Goal: Task Accomplishment & Management: Complete application form

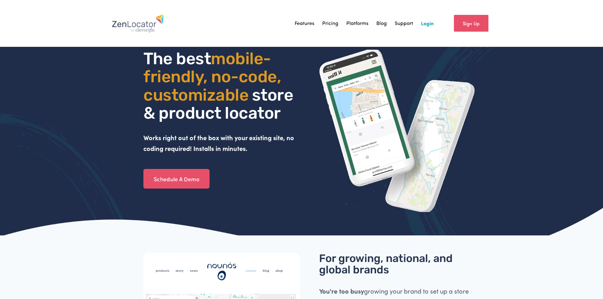
click at [424, 21] on link "Login" at bounding box center [427, 23] width 13 height 9
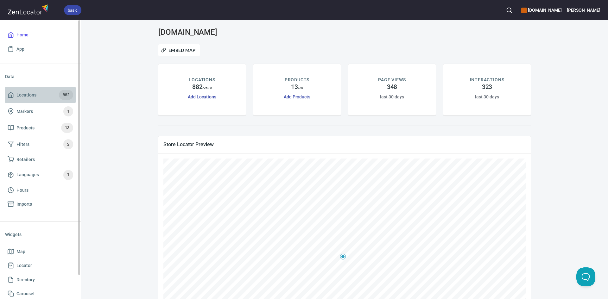
drag, startPoint x: 7, startPoint y: 97, endPoint x: 2, endPoint y: 97, distance: 5.2
click at [7, 97] on link "Locations 882" at bounding box center [40, 95] width 71 height 16
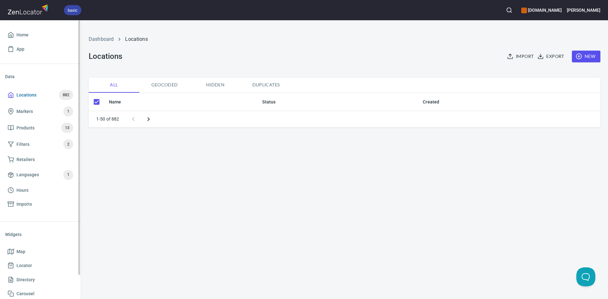
checkbox input "false"
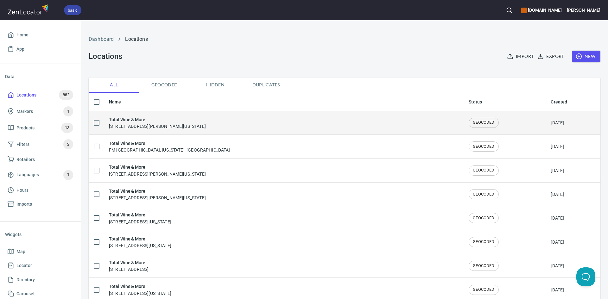
click at [308, 120] on div "Total Wine & More [STREET_ADDRESS][PERSON_NAME][US_STATE]" at bounding box center [283, 122] width 349 height 13
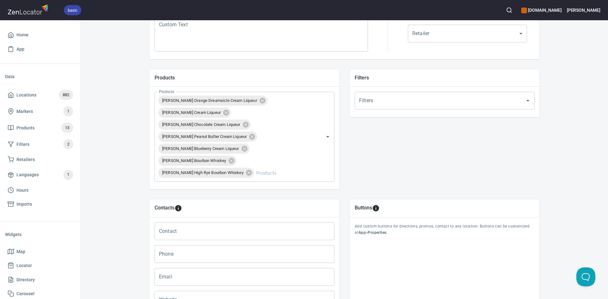
scroll to position [255, 0]
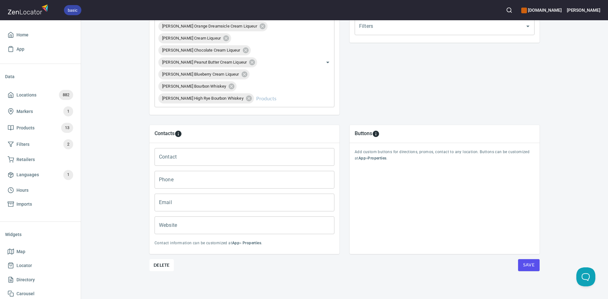
click at [523, 267] on span "Save" at bounding box center [528, 265] width 11 height 8
click at [523, 265] on span "Save" at bounding box center [528, 265] width 11 height 8
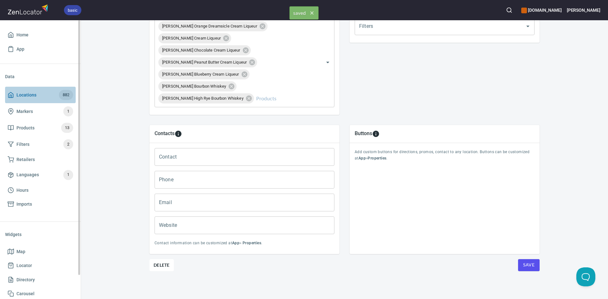
click at [7, 93] on link "Locations 882" at bounding box center [40, 95] width 71 height 16
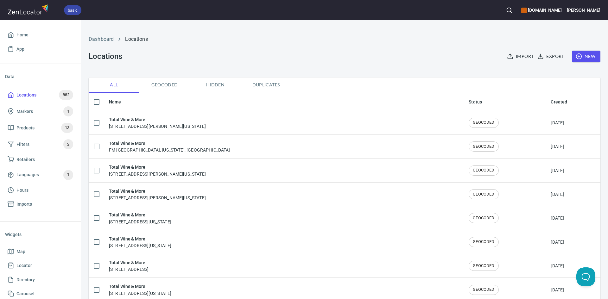
click at [575, 55] on icon "button" at bounding box center [578, 56] width 6 height 6
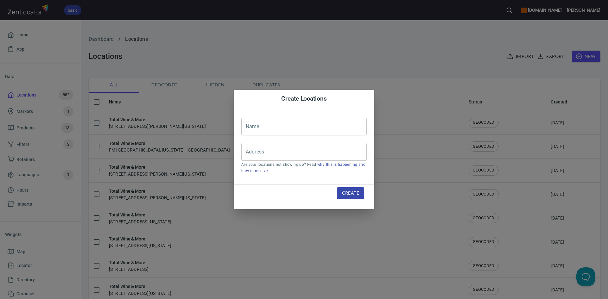
click at [292, 132] on input "text" at bounding box center [303, 127] width 125 height 18
type input "Total Wine & More"
click at [302, 155] on input "Address" at bounding box center [299, 152] width 110 height 12
paste input "[STREET_ADDRESS]"
click at [299, 152] on input "[STREET_ADDRESS]" at bounding box center [299, 152] width 110 height 12
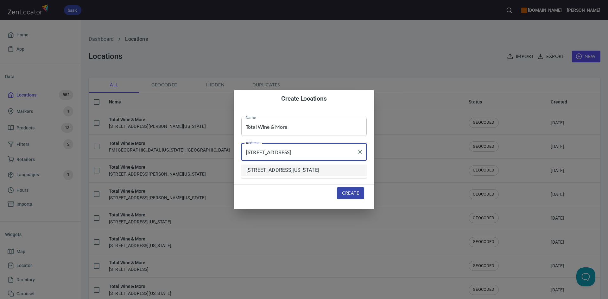
click at [327, 174] on li "[STREET_ADDRESS][US_STATE]" at bounding box center [303, 170] width 125 height 11
type input "[STREET_ADDRESS][US_STATE]"
click at [353, 193] on span "Create" at bounding box center [350, 193] width 17 height 8
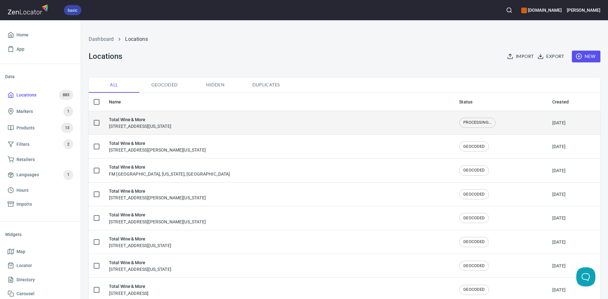
click at [302, 122] on div "Total Wine & More [STREET_ADDRESS][US_STATE]" at bounding box center [279, 122] width 340 height 13
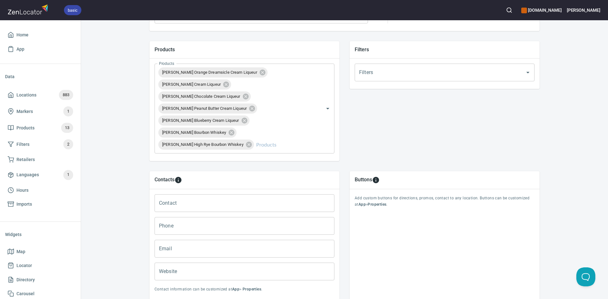
scroll to position [253, 0]
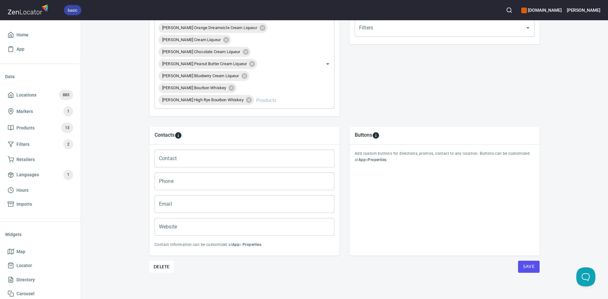
click at [519, 262] on button "Save" at bounding box center [529, 267] width 22 height 12
click at [519, 261] on button "Save" at bounding box center [529, 267] width 22 height 12
click at [11, 92] on icon at bounding box center [11, 95] width 6 height 6
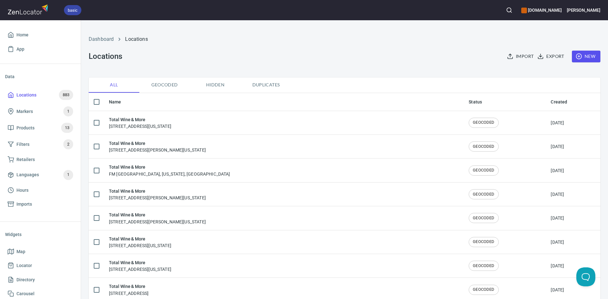
click at [579, 55] on span "New" at bounding box center [586, 57] width 18 height 8
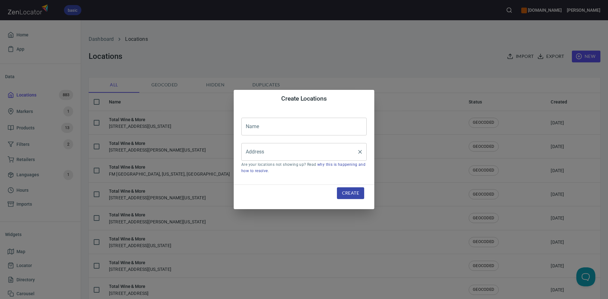
click at [251, 147] on input "Address" at bounding box center [299, 152] width 110 height 12
paste input "[STREET_ADDRESS]"
click at [291, 154] on input "[STREET_ADDRESS]" at bounding box center [299, 152] width 110 height 12
click at [299, 175] on li "[STREET_ADDRESS][US_STATE]" at bounding box center [303, 170] width 125 height 11
type input "[STREET_ADDRESS][US_STATE]"
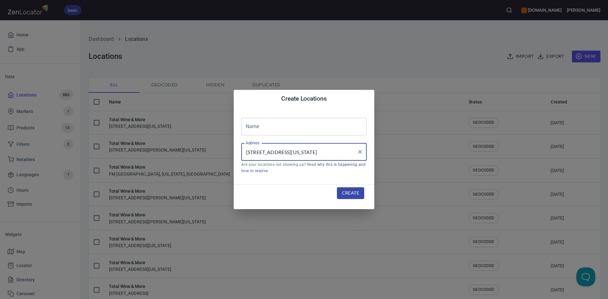
drag, startPoint x: 283, startPoint y: 121, endPoint x: 287, endPoint y: 121, distance: 3.9
click at [283, 122] on input "text" at bounding box center [303, 127] width 125 height 18
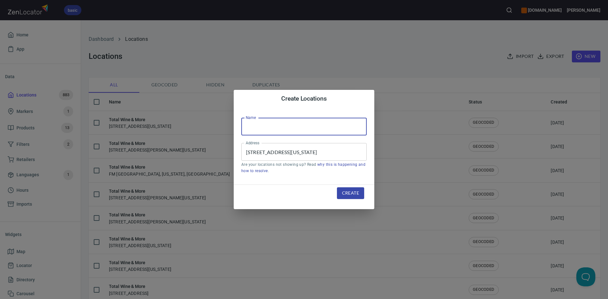
type input "Total Wine & More"
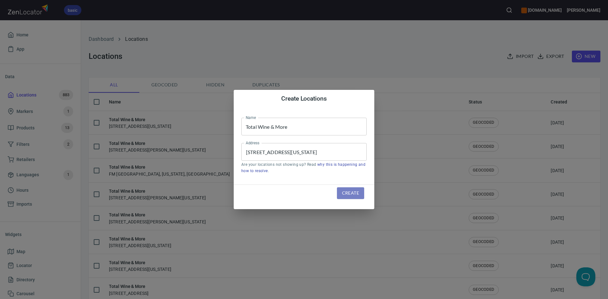
click at [350, 194] on span "Create" at bounding box center [350, 193] width 17 height 8
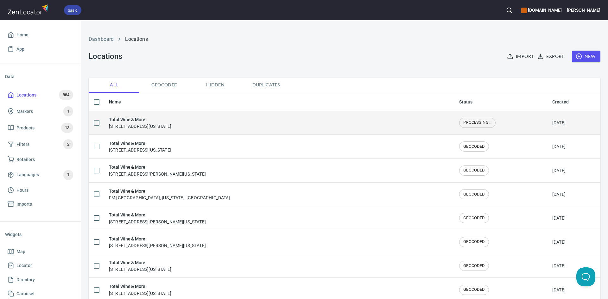
click at [341, 121] on div "Total Wine & More [STREET_ADDRESS][US_STATE]" at bounding box center [279, 122] width 340 height 13
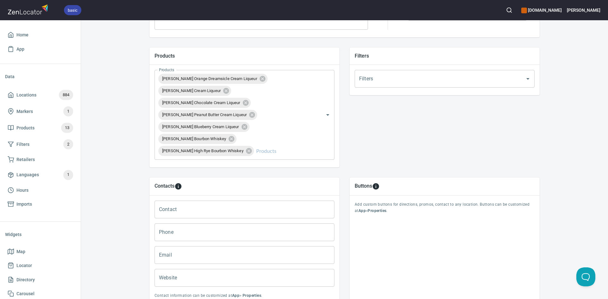
scroll to position [255, 0]
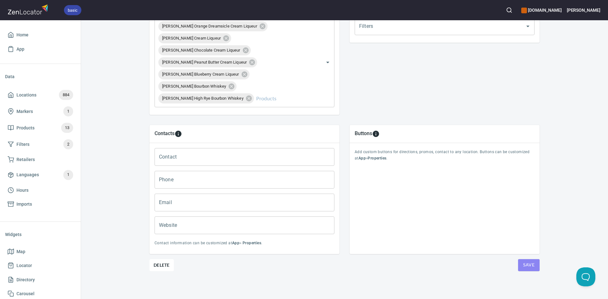
click at [530, 263] on span "Save" at bounding box center [528, 265] width 11 height 8
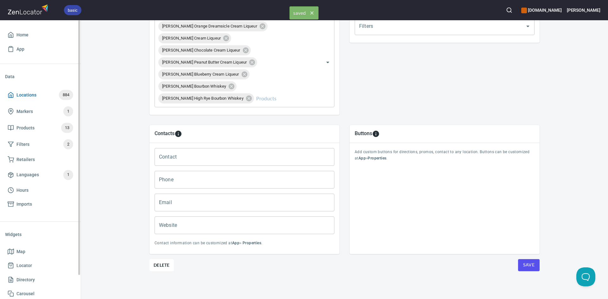
click at [11, 96] on icon at bounding box center [11, 95] width 6 height 6
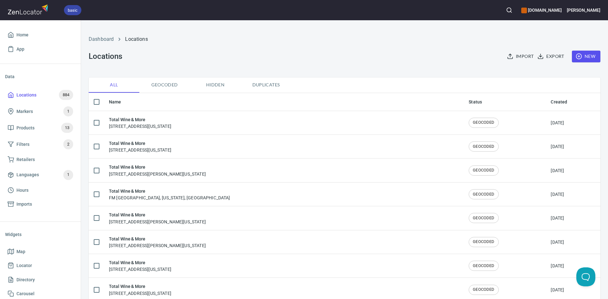
click at [582, 52] on button "New" at bounding box center [586, 57] width 28 height 12
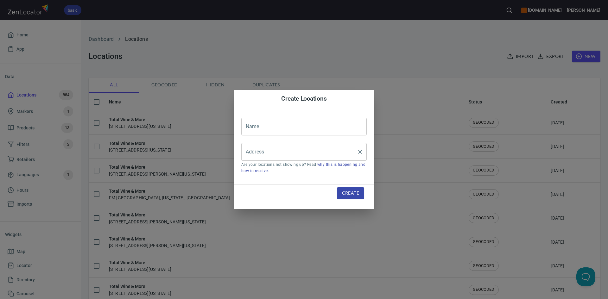
click at [263, 154] on input "Address" at bounding box center [299, 152] width 110 height 12
paste input "[STREET_ADDRESS]"
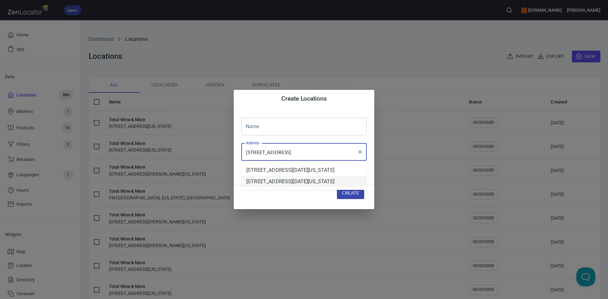
click at [272, 187] on li "[STREET_ADDRESS][DATE][US_STATE]" at bounding box center [303, 181] width 125 height 11
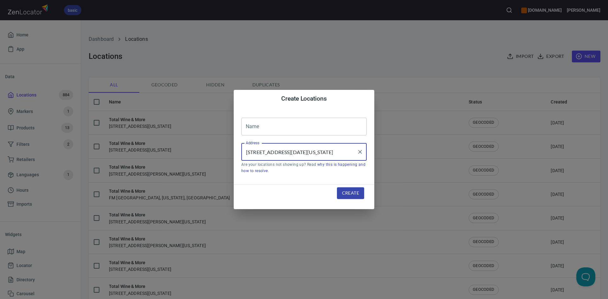
type input "[STREET_ADDRESS][DATE][US_STATE]"
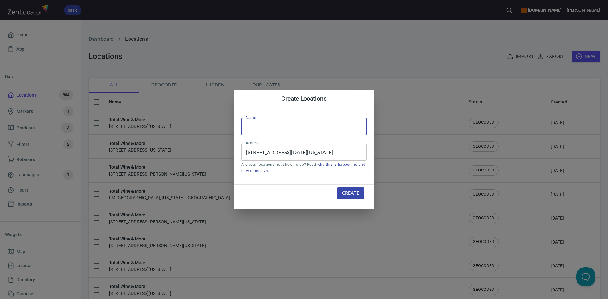
click at [282, 133] on input "text" at bounding box center [303, 127] width 125 height 18
type input "Total Wine & More"
click at [361, 193] on button "Create" at bounding box center [350, 193] width 27 height 12
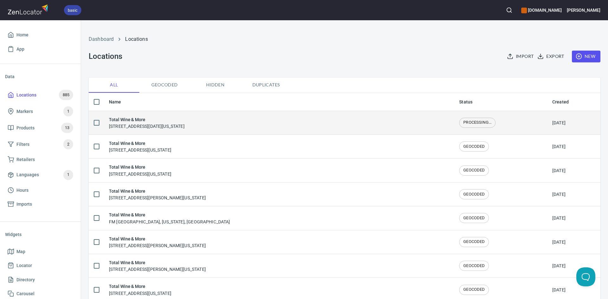
click at [271, 126] on div "Total Wine & More [STREET_ADDRESS][DATE][US_STATE]" at bounding box center [279, 122] width 340 height 13
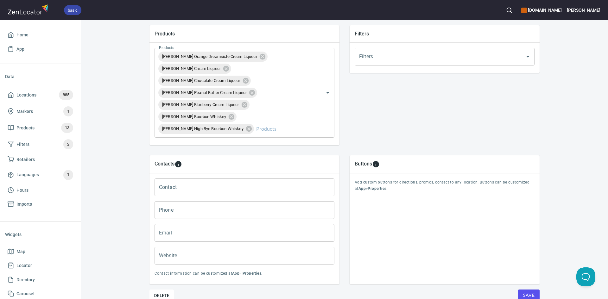
scroll to position [255, 0]
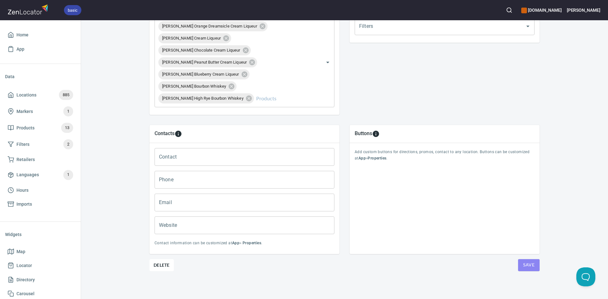
click at [526, 271] on button "Save" at bounding box center [529, 265] width 22 height 12
click at [525, 269] on button "Save" at bounding box center [529, 265] width 22 height 12
click at [525, 268] on span "Save" at bounding box center [528, 265] width 11 height 8
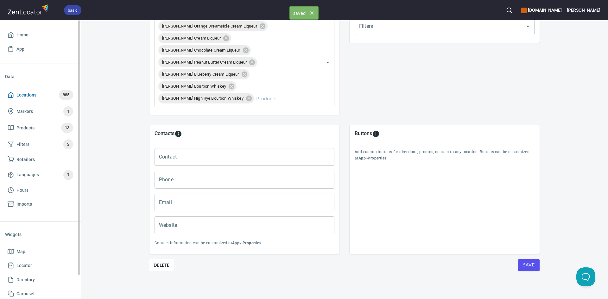
click at [15, 95] on span "Locations 885" at bounding box center [41, 95] width 66 height 10
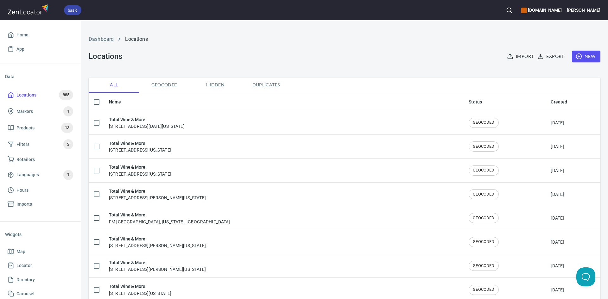
click at [582, 57] on span "New" at bounding box center [586, 57] width 18 height 8
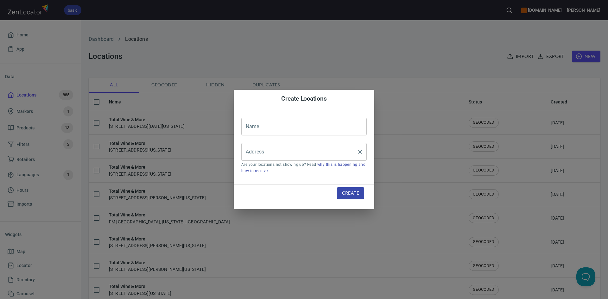
click at [310, 151] on input "Address" at bounding box center [299, 152] width 110 height 12
paste input "[STREET_ADDRESS]"
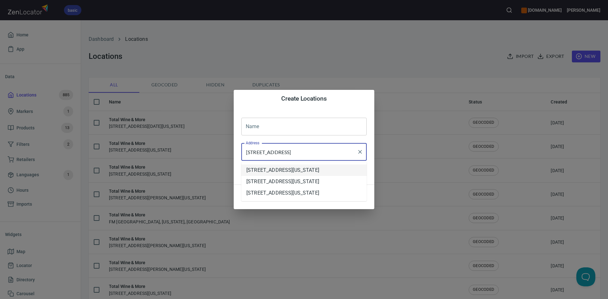
click at [285, 172] on li "[STREET_ADDRESS][US_STATE]" at bounding box center [303, 170] width 125 height 11
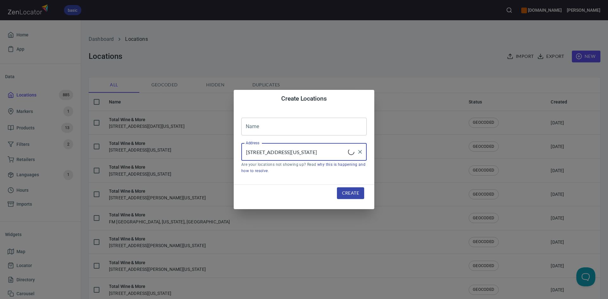
type input "[STREET_ADDRESS][US_STATE]"
drag, startPoint x: 257, startPoint y: 125, endPoint x: 262, endPoint y: 129, distance: 6.7
click at [257, 125] on input "text" at bounding box center [303, 127] width 125 height 18
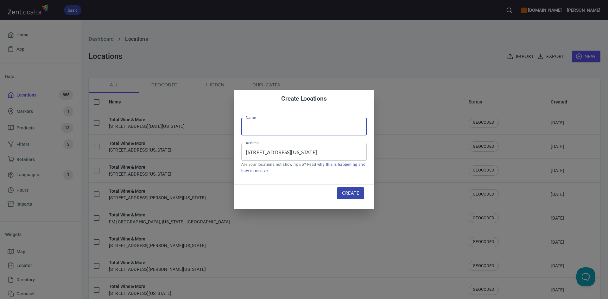
type input "Total Wine & More"
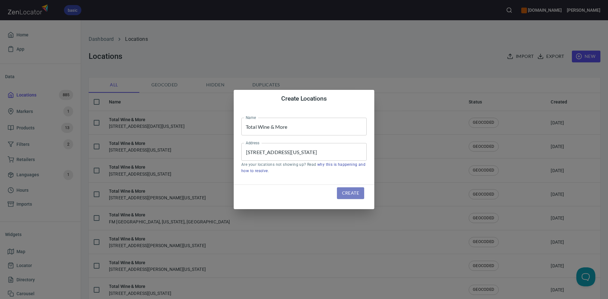
click at [344, 192] on span "Create" at bounding box center [350, 193] width 17 height 8
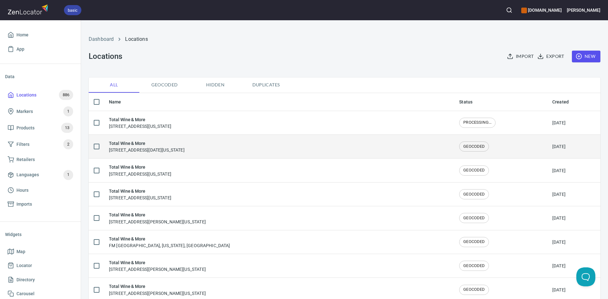
click at [185, 145] on h6 "Total Wine & More" at bounding box center [147, 143] width 76 height 7
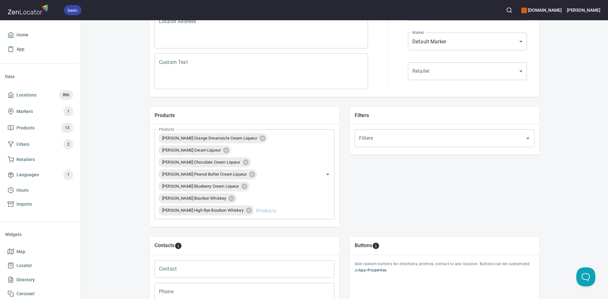
scroll to position [253, 0]
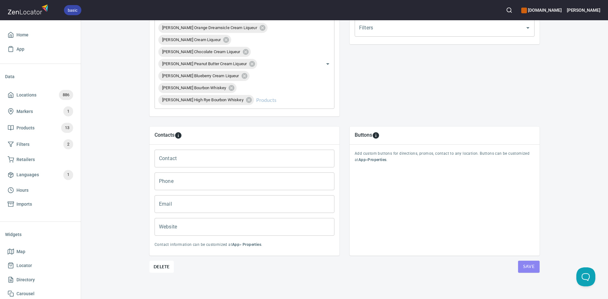
click at [525, 266] on span "Save" at bounding box center [528, 267] width 11 height 8
click at [524, 268] on span "Save" at bounding box center [528, 267] width 11 height 8
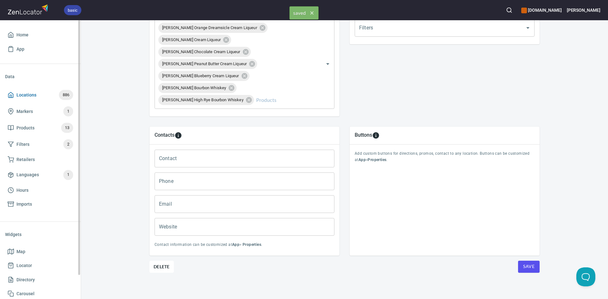
click at [16, 95] on span "Locations 886" at bounding box center [41, 95] width 66 height 10
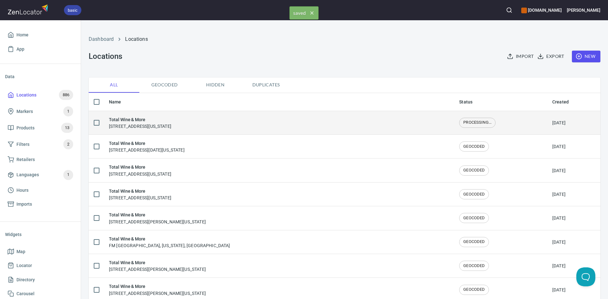
click at [167, 123] on div "Total Wine & More [STREET_ADDRESS][US_STATE]" at bounding box center [140, 122] width 62 height 13
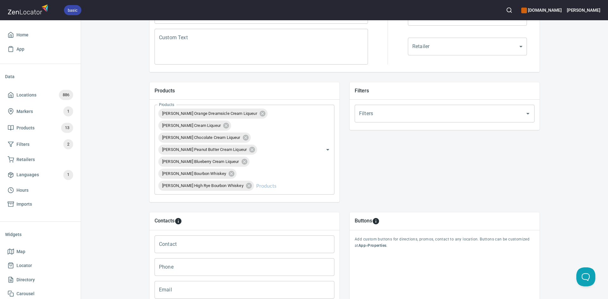
scroll to position [222, 0]
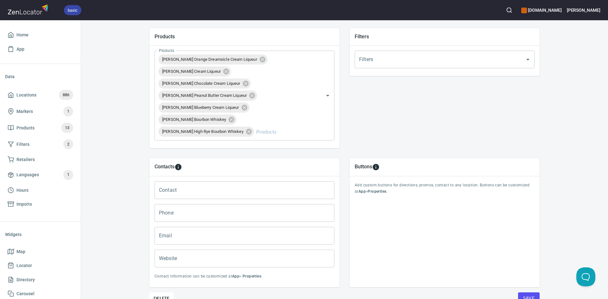
click at [522, 294] on button "Save" at bounding box center [529, 298] width 22 height 12
click at [8, 94] on icon at bounding box center [11, 95] width 6 height 6
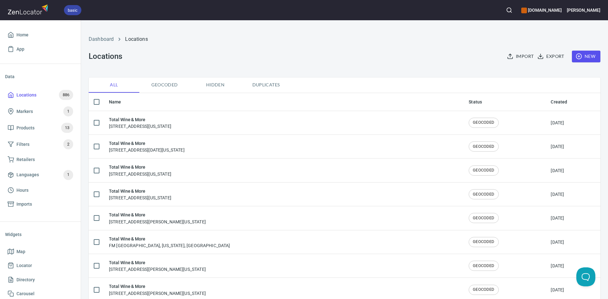
click at [577, 57] on span "New" at bounding box center [586, 57] width 18 height 8
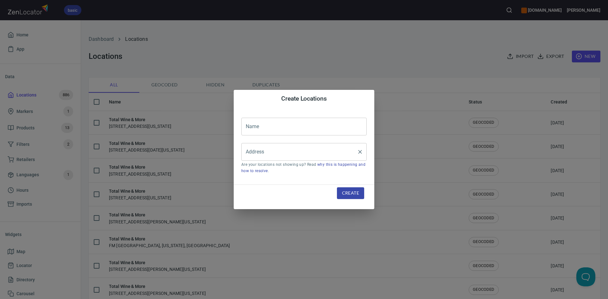
click at [280, 148] on input "Address" at bounding box center [299, 152] width 110 height 12
paste input "[STREET_ADDRESS]"
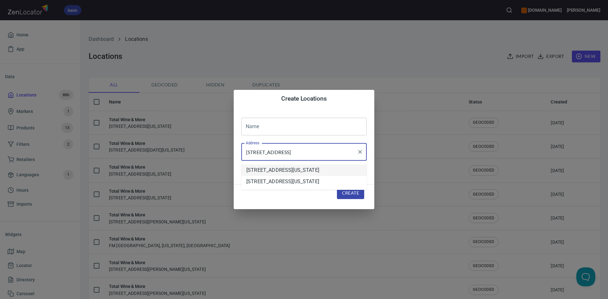
click at [314, 173] on li "[STREET_ADDRESS][US_STATE]" at bounding box center [303, 170] width 125 height 11
type input "[STREET_ADDRESS][US_STATE]"
click at [289, 127] on input "text" at bounding box center [303, 127] width 125 height 18
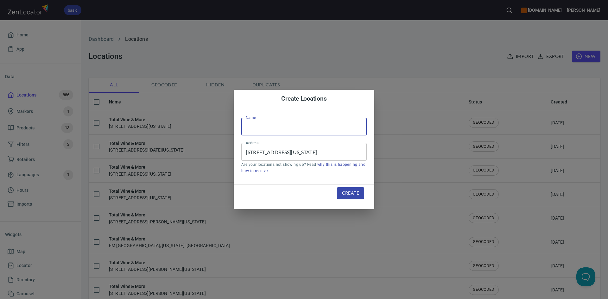
type input "Total Wine & More"
click at [360, 191] on button "Create" at bounding box center [350, 193] width 27 height 12
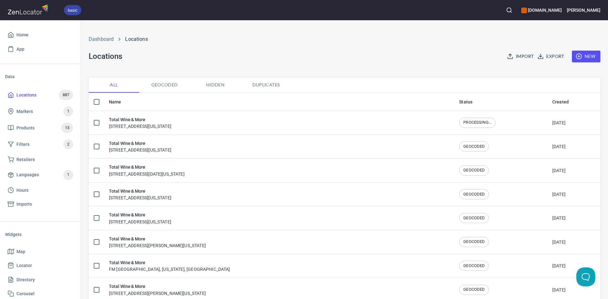
click at [171, 128] on div "Total Wine & More [STREET_ADDRESS][US_STATE]" at bounding box center [140, 122] width 62 height 13
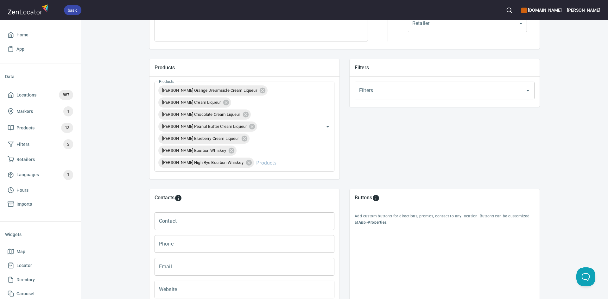
scroll to position [255, 0]
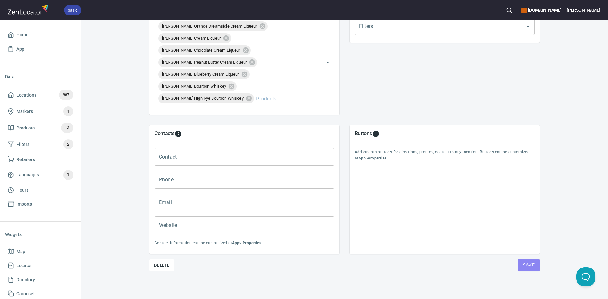
click at [523, 266] on span "Save" at bounding box center [528, 265] width 11 height 8
drag, startPoint x: 524, startPoint y: 265, endPoint x: 494, endPoint y: 253, distance: 32.4
click at [524, 265] on span "Save" at bounding box center [528, 265] width 11 height 8
